Goal: Transaction & Acquisition: Obtain resource

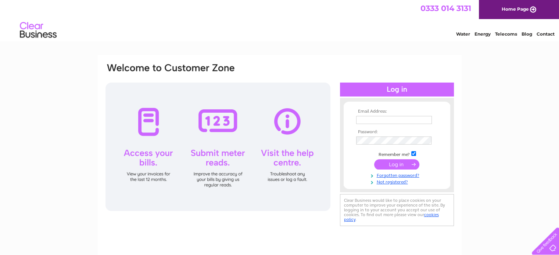
click at [382, 120] on input "text" at bounding box center [394, 120] width 76 height 8
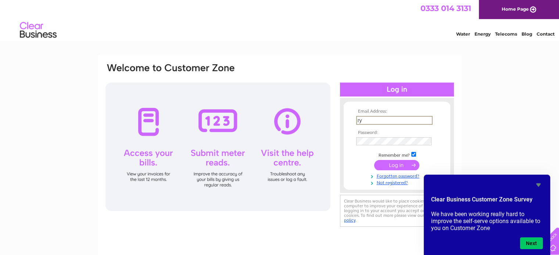
type input "[EMAIL_ADDRESS][DOMAIN_NAME]"
click at [374, 160] on input "submit" at bounding box center [396, 165] width 45 height 10
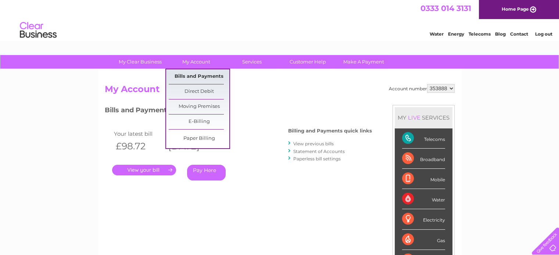
click at [195, 77] on link "Bills and Payments" at bounding box center [199, 76] width 61 height 15
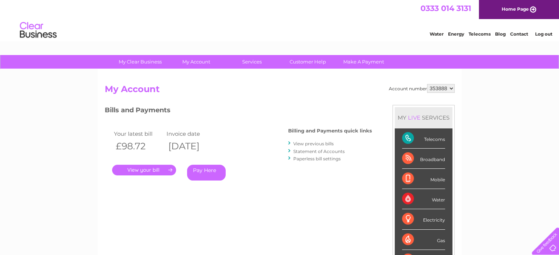
click at [317, 143] on link "View previous bills" at bounding box center [313, 144] width 40 height 6
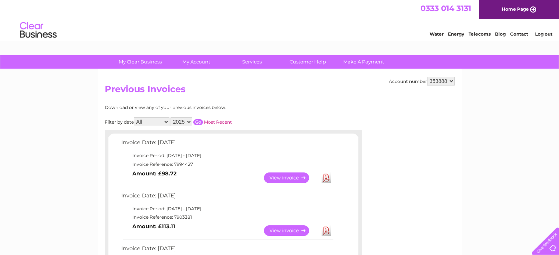
click at [177, 124] on select "2025 2024 2023 2022" at bounding box center [181, 122] width 22 height 9
select select "2024"
click at [171, 118] on select "2025 2024 2023 2022" at bounding box center [181, 122] width 22 height 9
click at [197, 123] on input "button" at bounding box center [198, 122] width 10 height 6
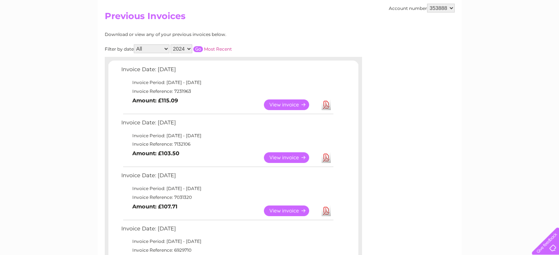
scroll to position [75, 0]
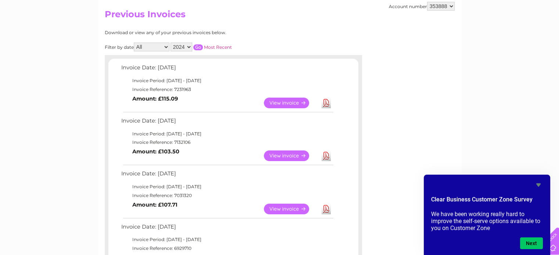
click at [270, 155] on link "View" at bounding box center [291, 156] width 54 height 11
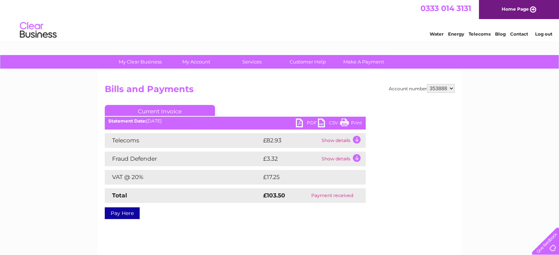
click at [307, 123] on link "PDF" at bounding box center [307, 124] width 22 height 11
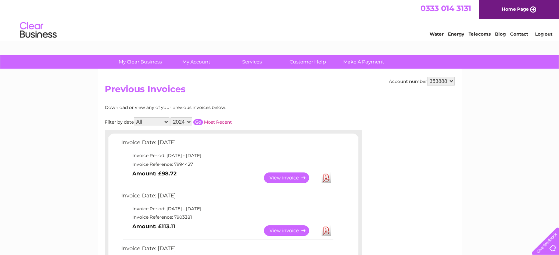
click at [185, 121] on select "2025 2024 2023 2022" at bounding box center [181, 122] width 22 height 9
click at [155, 124] on select "All January February March April May June July August September October Novembe…" at bounding box center [152, 122] width 36 height 9
click at [184, 118] on select "2025 2024 2023 2022" at bounding box center [181, 122] width 22 height 9
click at [199, 120] on input "button" at bounding box center [198, 122] width 10 height 6
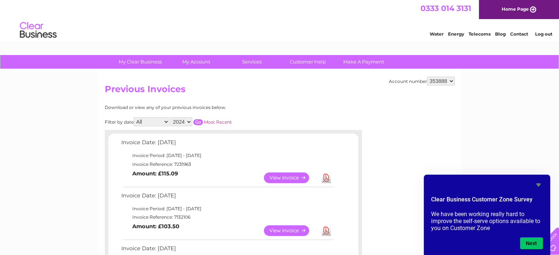
click at [188, 123] on select "2025 2024 2023 2022" at bounding box center [181, 122] width 22 height 9
click at [171, 118] on select "2025 2024 2023 2022" at bounding box center [181, 122] width 22 height 9
click at [196, 124] on input "button" at bounding box center [198, 122] width 10 height 6
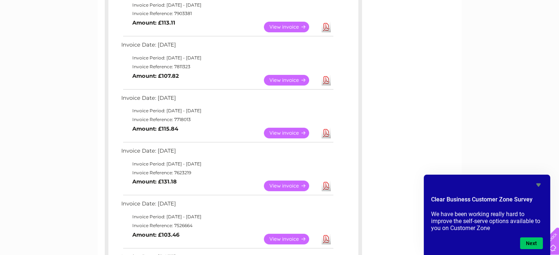
scroll to position [64, 0]
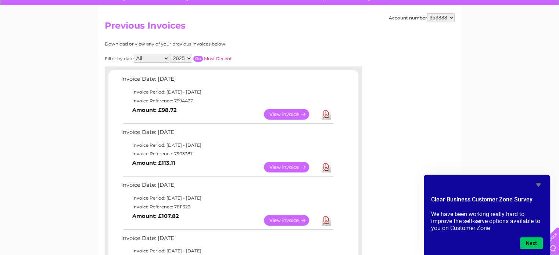
click at [165, 60] on select "All January February March April May June July August September October Novembe…" at bounding box center [152, 58] width 36 height 9
click at [134, 54] on select "All January February March April May June July August September October Novembe…" at bounding box center [152, 58] width 36 height 9
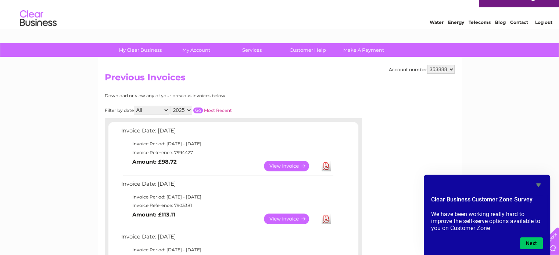
scroll to position [0, 0]
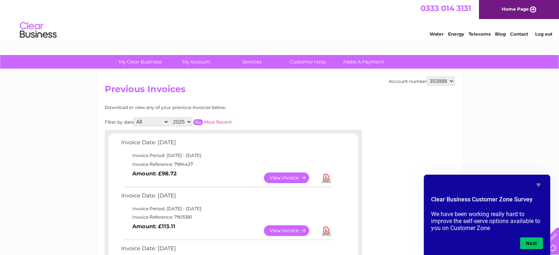
click at [536, 185] on icon "Hide survey" at bounding box center [538, 185] width 4 height 3
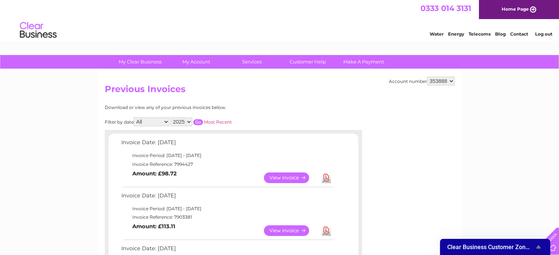
click at [180, 119] on select "2025 2024 2023 2022" at bounding box center [181, 122] width 22 height 9
select select "2024"
click at [171, 118] on select "2025 2024 2023 2022" at bounding box center [181, 122] width 22 height 9
click at [200, 122] on input "button" at bounding box center [198, 122] width 10 height 6
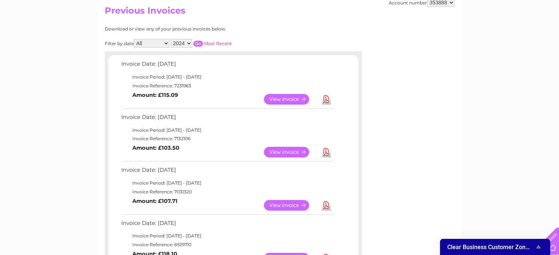
scroll to position [76, 0]
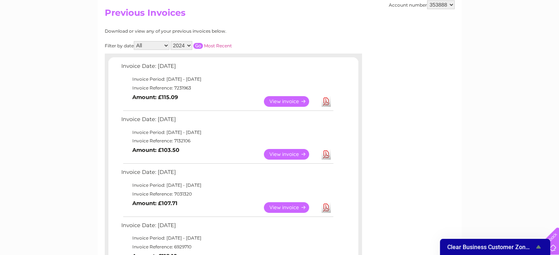
click at [324, 104] on link "Download" at bounding box center [325, 101] width 9 height 11
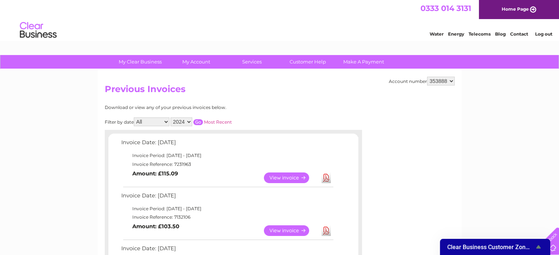
click at [539, 32] on link "Log out" at bounding box center [542, 34] width 17 height 6
